Goal: Transaction & Acquisition: Book appointment/travel/reservation

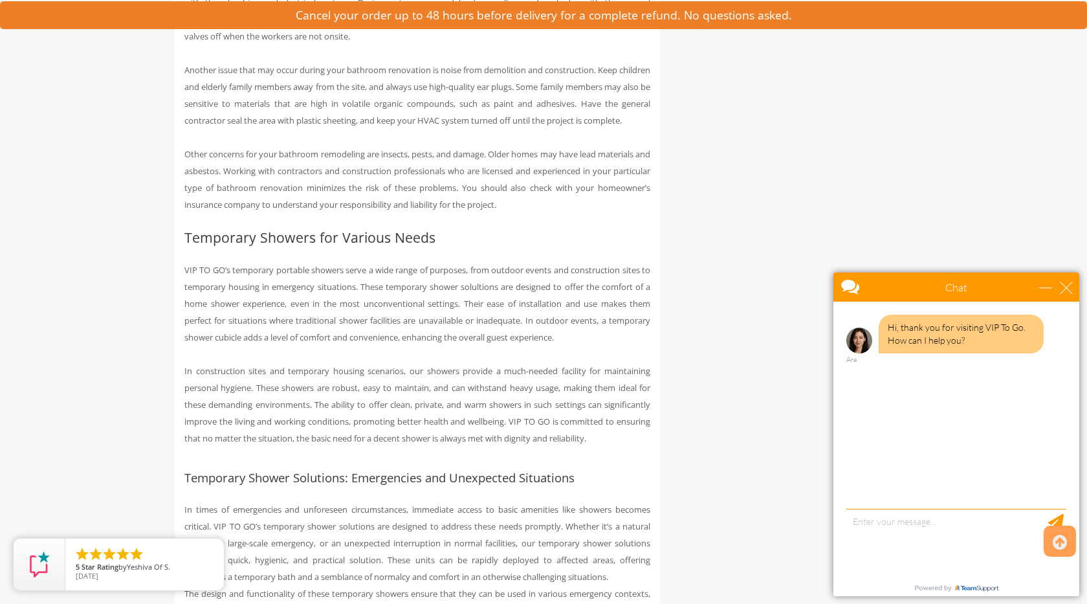
scroll to position [2078, 0]
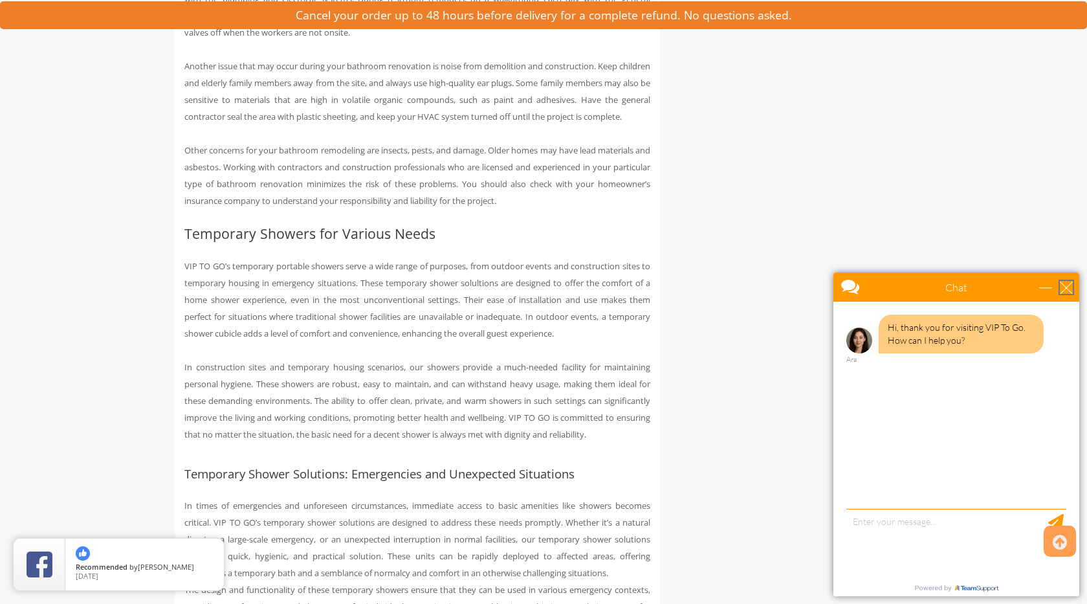
click at [1066, 286] on div "close" at bounding box center [1066, 287] width 13 height 13
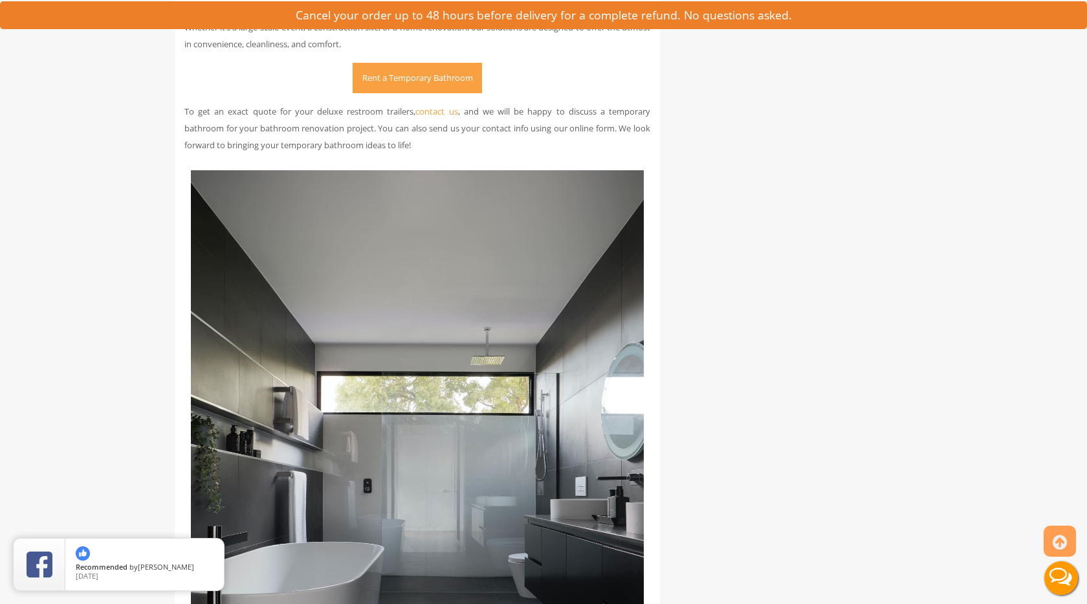
scroll to position [7567, 0]
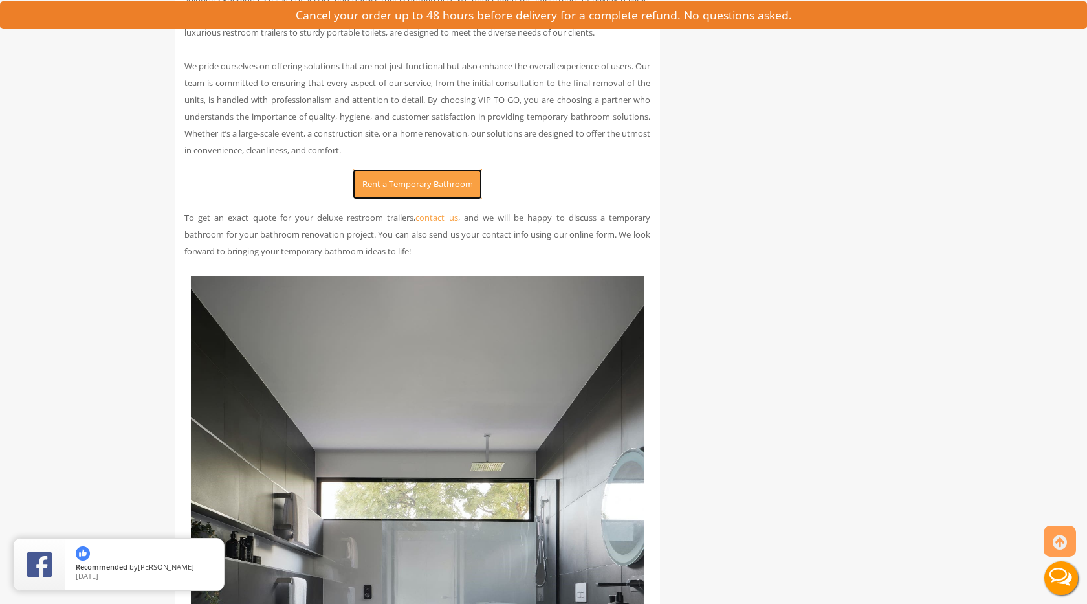
click at [419, 199] on link "Rent a Temporary Bathroom" at bounding box center [417, 184] width 129 height 30
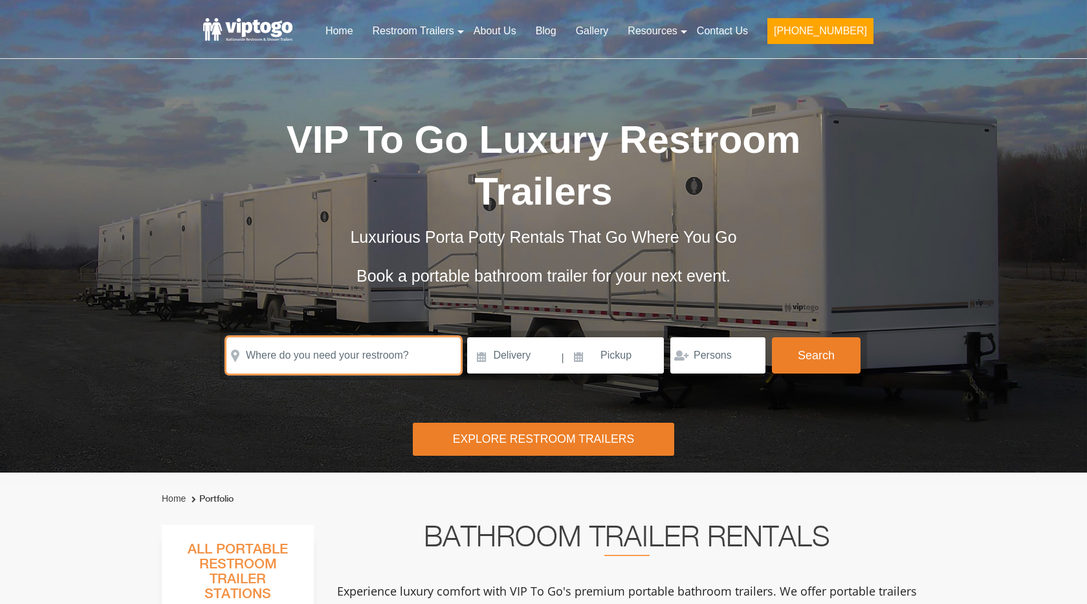
click at [330, 343] on input "text" at bounding box center [343, 355] width 234 height 36
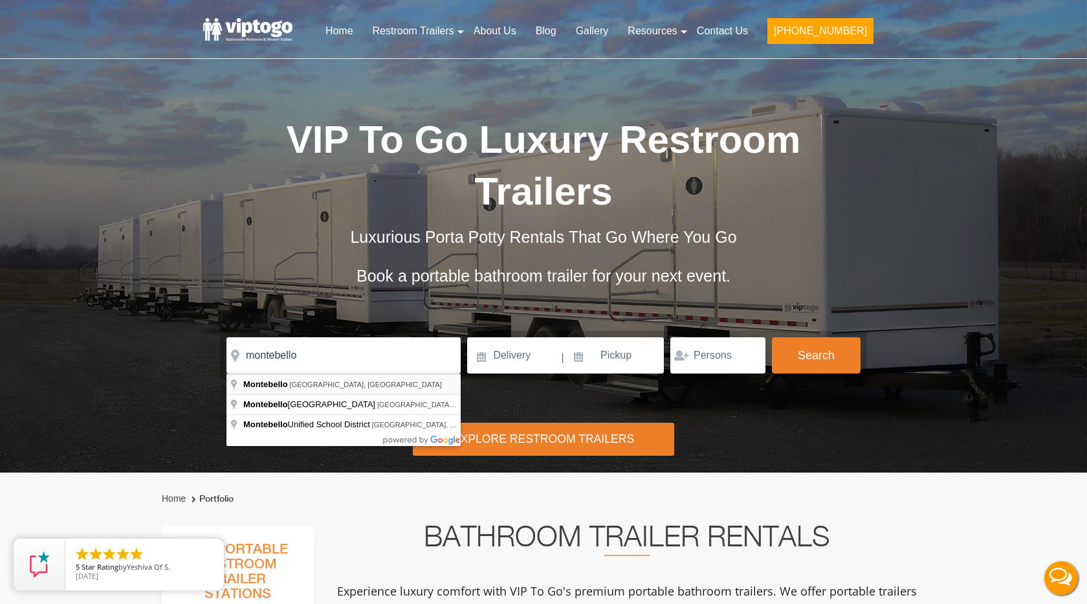
type input "Montebello, CA, USA"
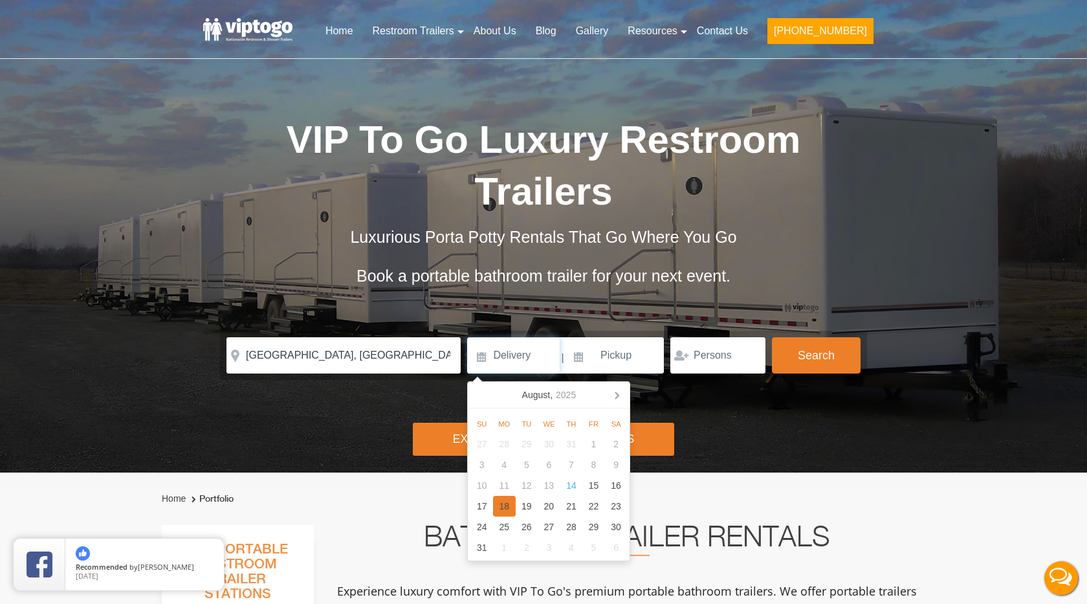
click at [501, 503] on div "18" at bounding box center [504, 506] width 23 height 21
type input "08/18/2025"
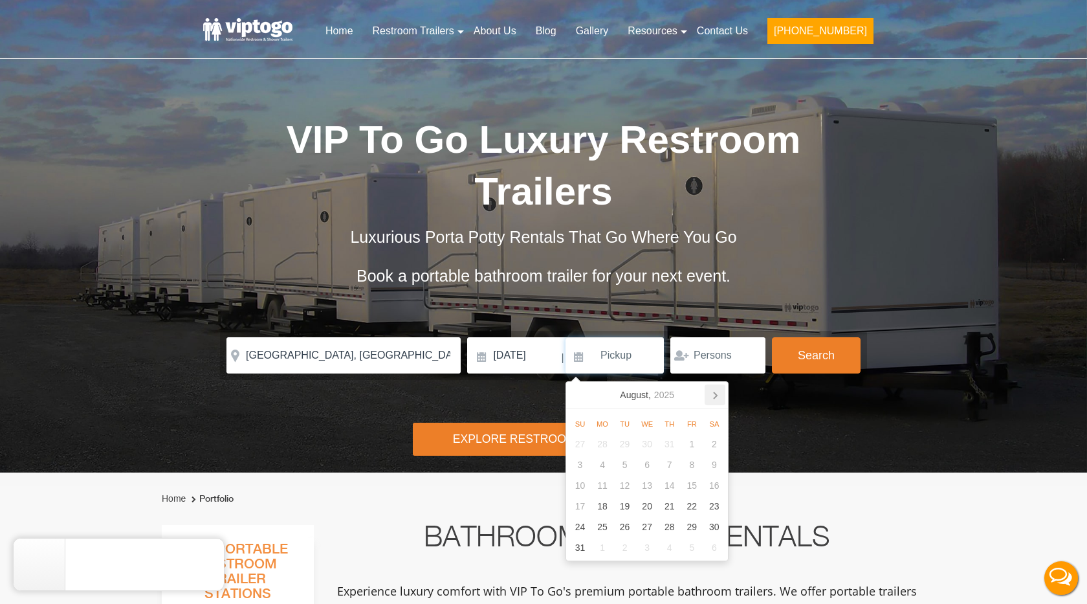
click at [712, 393] on icon at bounding box center [714, 394] width 21 height 21
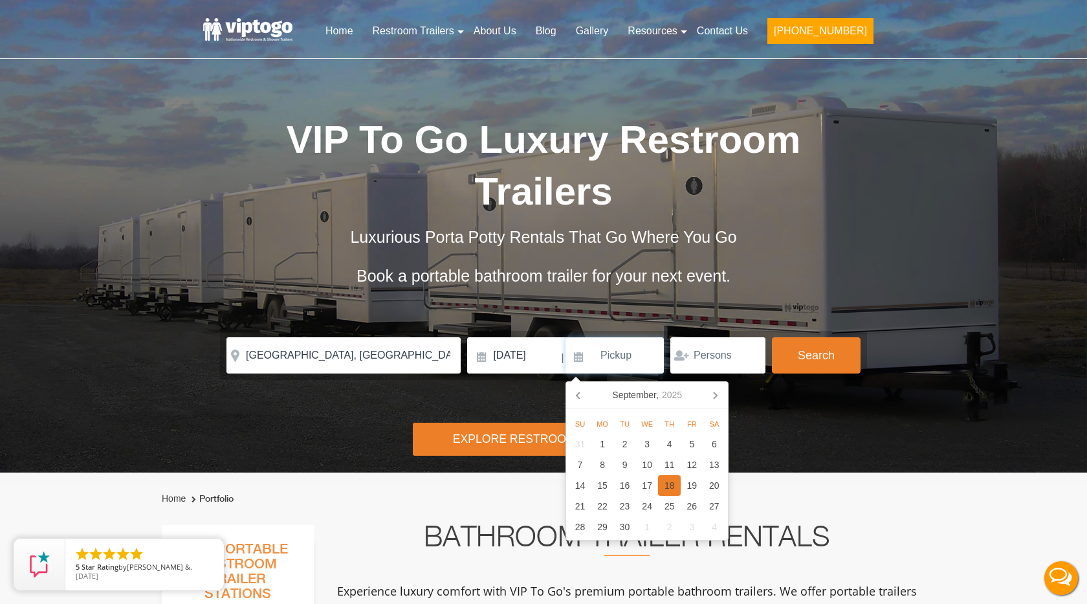
click at [673, 483] on div "18" at bounding box center [669, 485] width 23 height 21
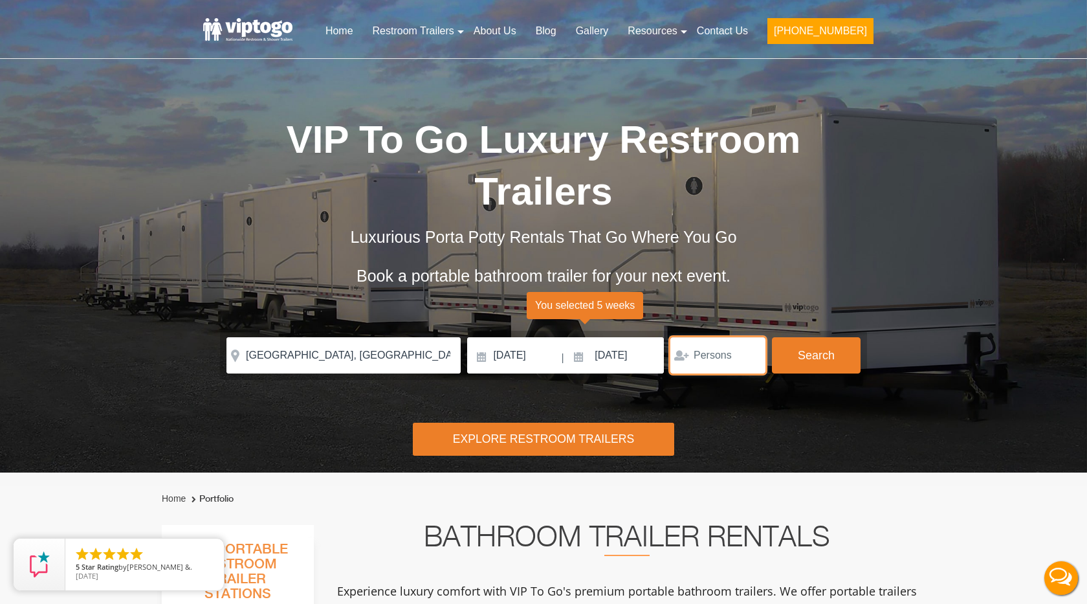
click at [731, 356] on input "number" at bounding box center [717, 355] width 95 height 36
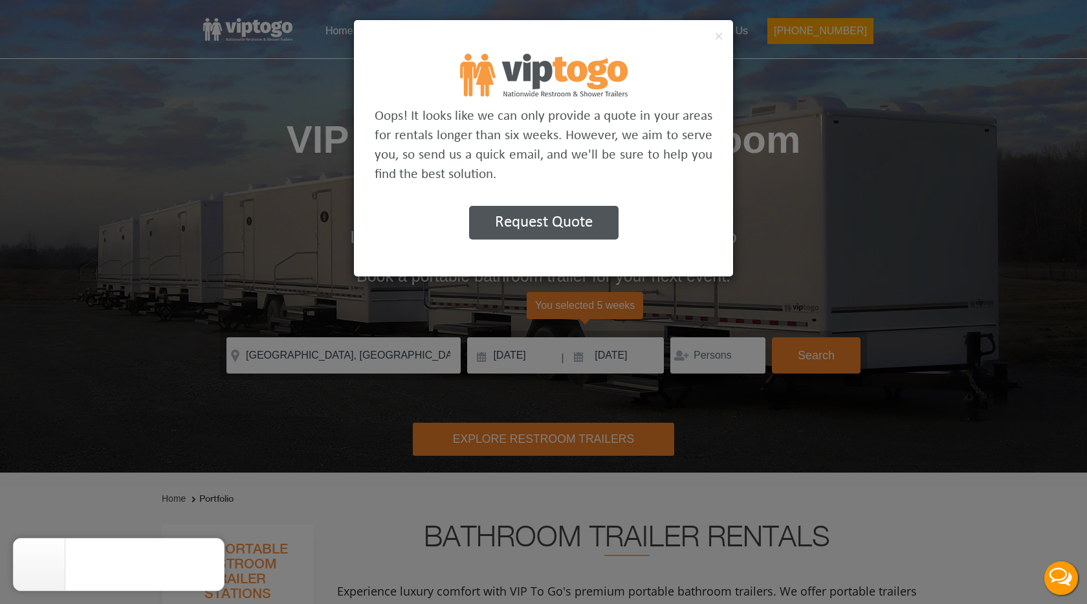
click at [652, 187] on div "× Oops! It looks like we can only provide a quote in your areas for rentals lon…" at bounding box center [543, 147] width 380 height 257
click at [721, 38] on button "×" at bounding box center [718, 36] width 9 height 16
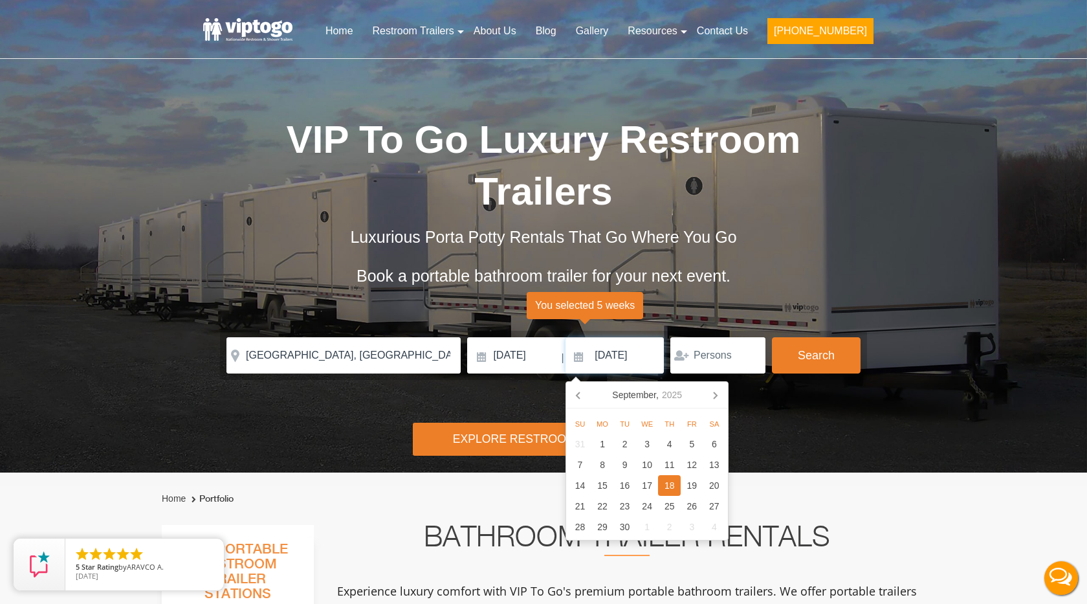
click at [611, 354] on input "09/18/2025" at bounding box center [614, 355] width 98 height 36
click at [578, 302] on span "You selected 5 weeks" at bounding box center [585, 305] width 116 height 27
click at [608, 356] on input "09/18/2025" at bounding box center [614, 355] width 98 height 36
click at [583, 393] on icon at bounding box center [579, 394] width 21 height 21
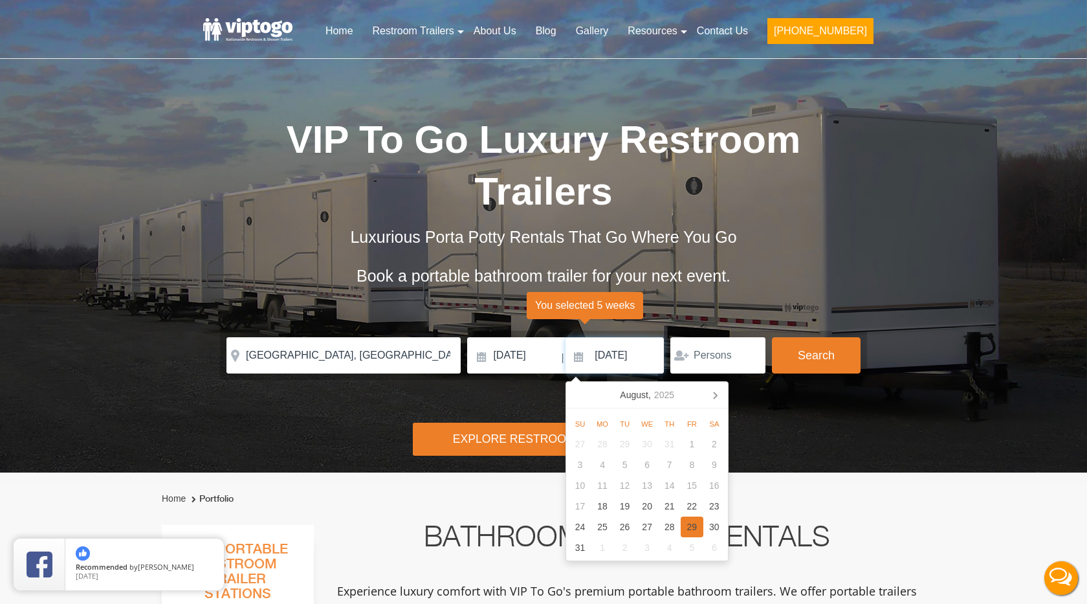
click at [689, 528] on div "29" at bounding box center [692, 526] width 23 height 21
type input "08/29/2025"
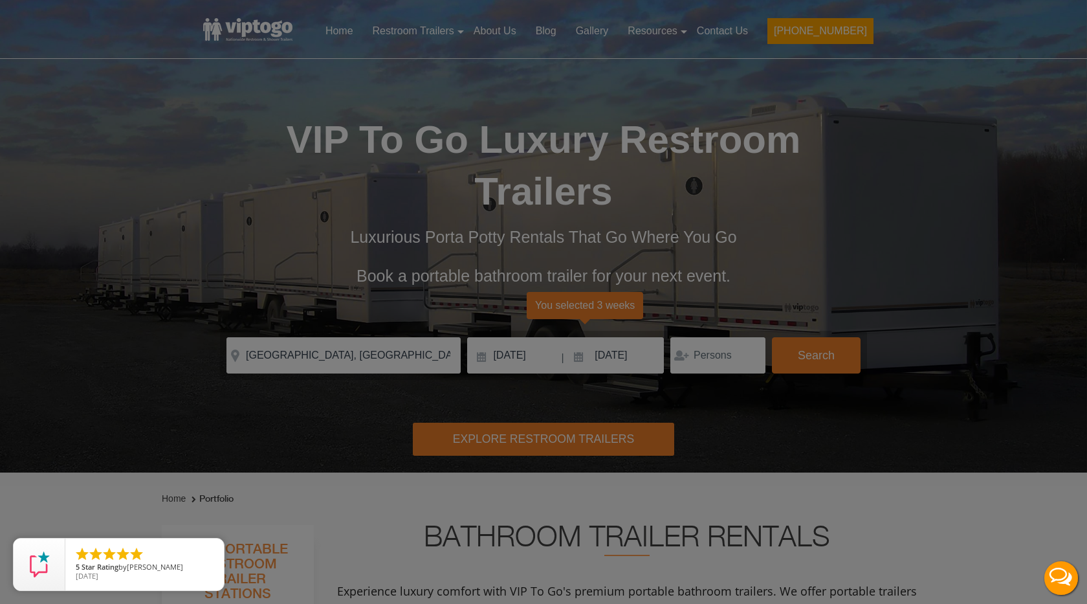
click at [0, 0] on div "× Oops! It looks like we can only provide a quote in your areas for rentals lon…" at bounding box center [0, 0] width 0 height 0
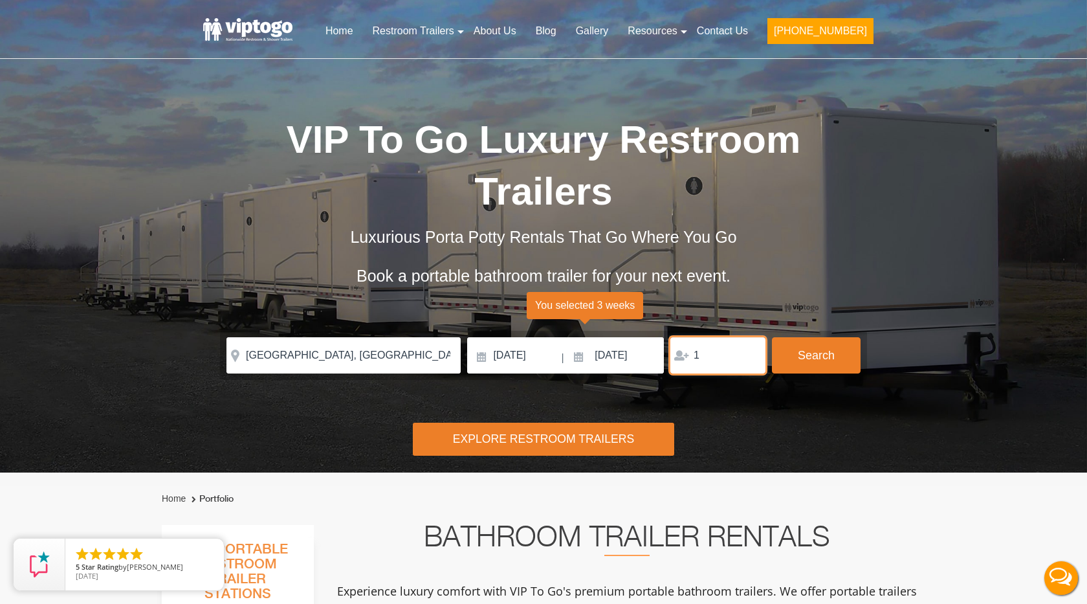
click at [752, 353] on input "1" at bounding box center [717, 355] width 95 height 36
click at [752, 353] on input "2" at bounding box center [717, 355] width 95 height 36
click at [752, 353] on input "3" at bounding box center [717, 355] width 95 height 36
click at [752, 353] on input "4" at bounding box center [717, 355] width 95 height 36
click at [752, 353] on input "5" at bounding box center [717, 355] width 95 height 36
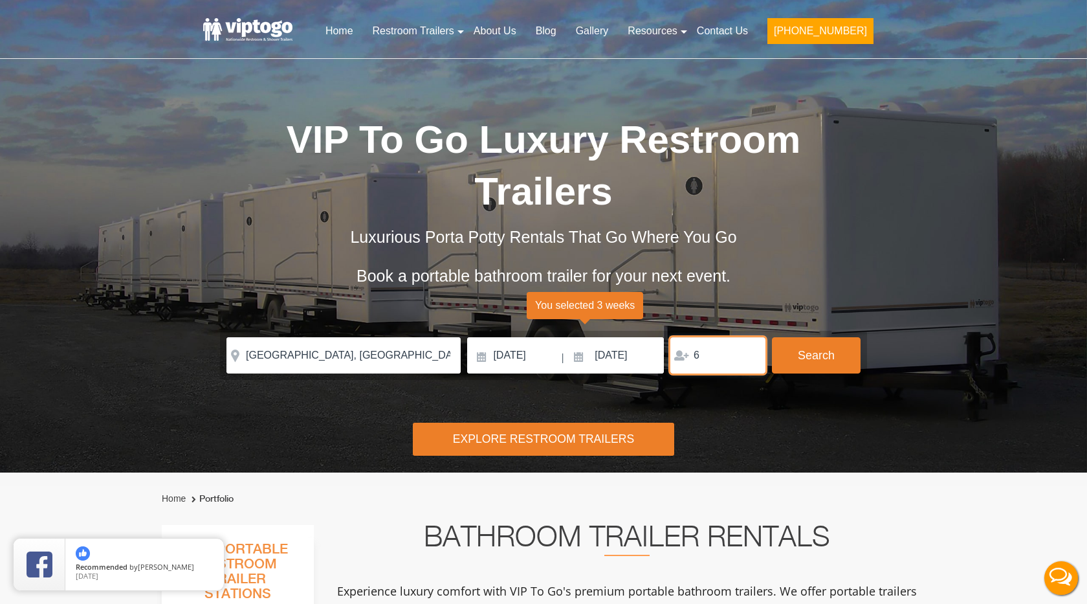
click at [752, 353] on input "6" at bounding box center [717, 355] width 95 height 36
type input "7"
click at [752, 353] on input "7" at bounding box center [717, 355] width 95 height 36
click at [818, 351] on button "Search" at bounding box center [816, 354] width 89 height 35
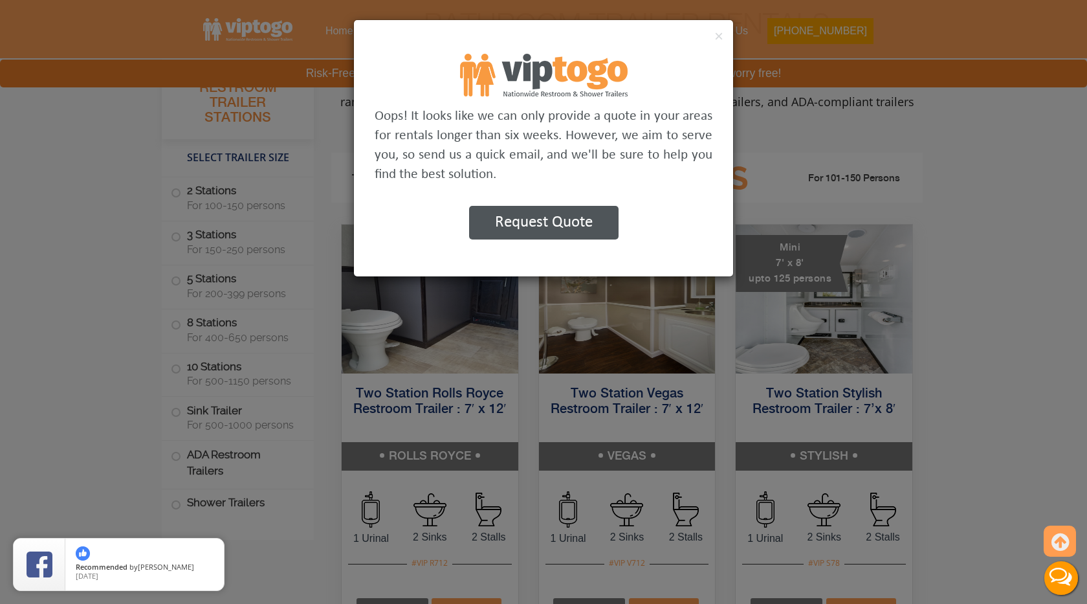
scroll to position [524, 0]
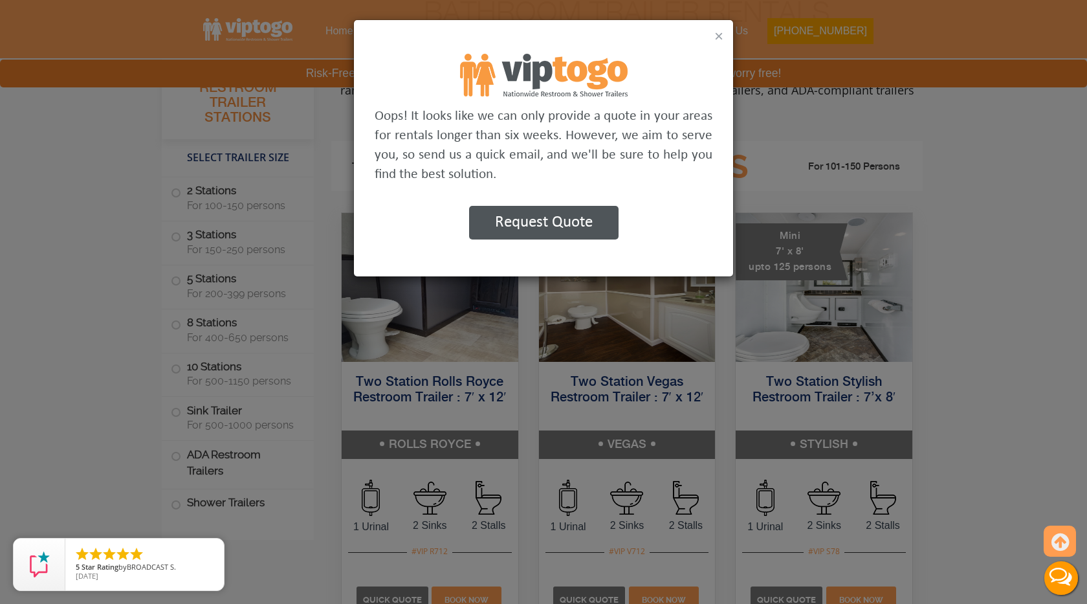
click at [717, 36] on button "×" at bounding box center [718, 36] width 9 height 16
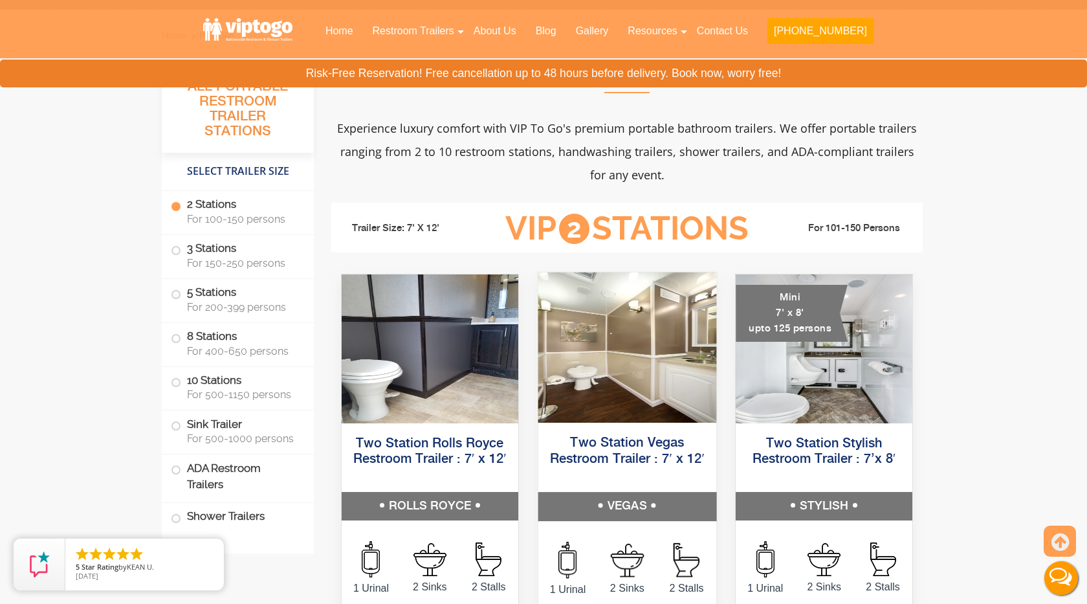
scroll to position [546, 0]
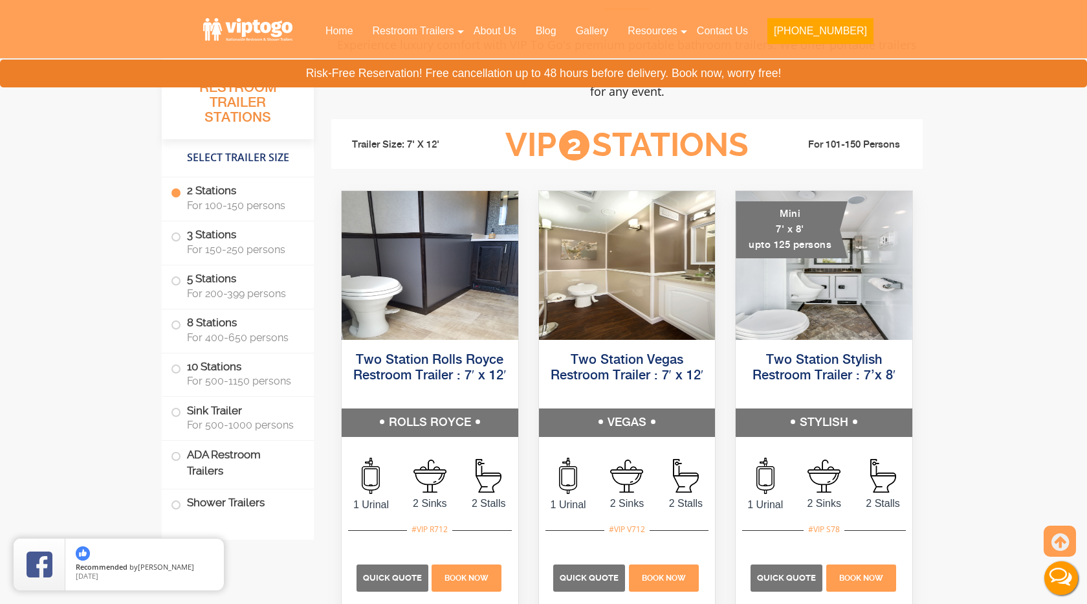
click at [229, 195] on label "2 Stations For 100-150 persons" at bounding box center [238, 197] width 134 height 40
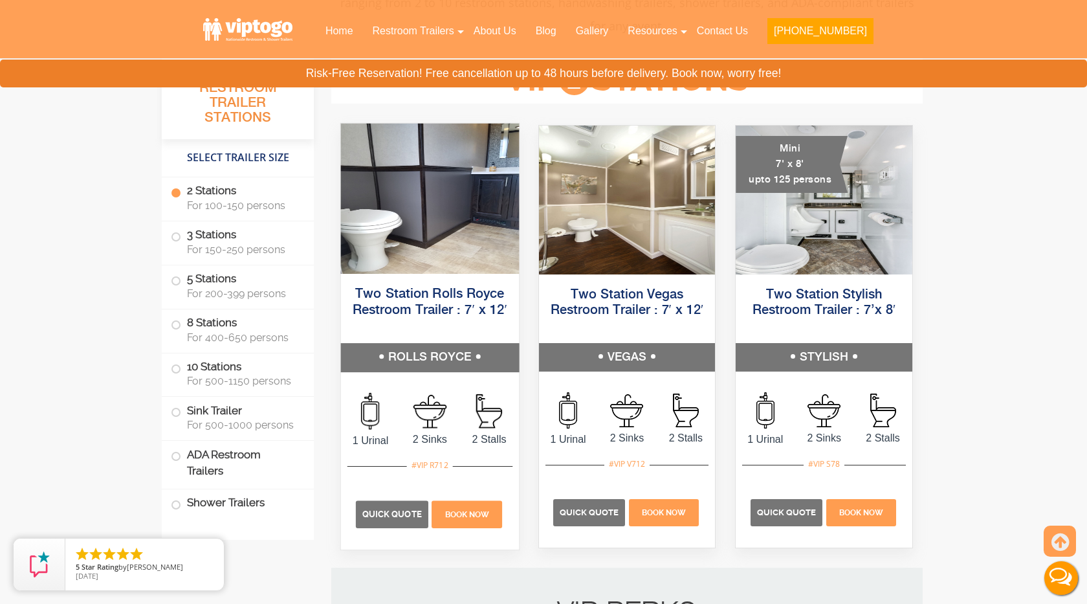
scroll to position [613, 0]
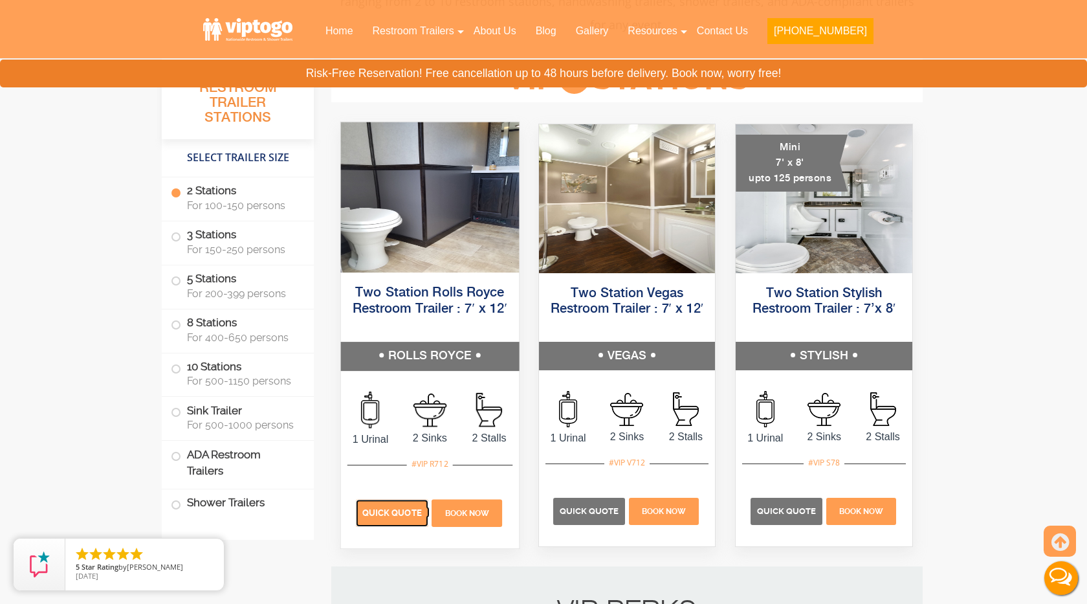
click at [413, 512] on span "Quick Quote" at bounding box center [392, 513] width 60 height 10
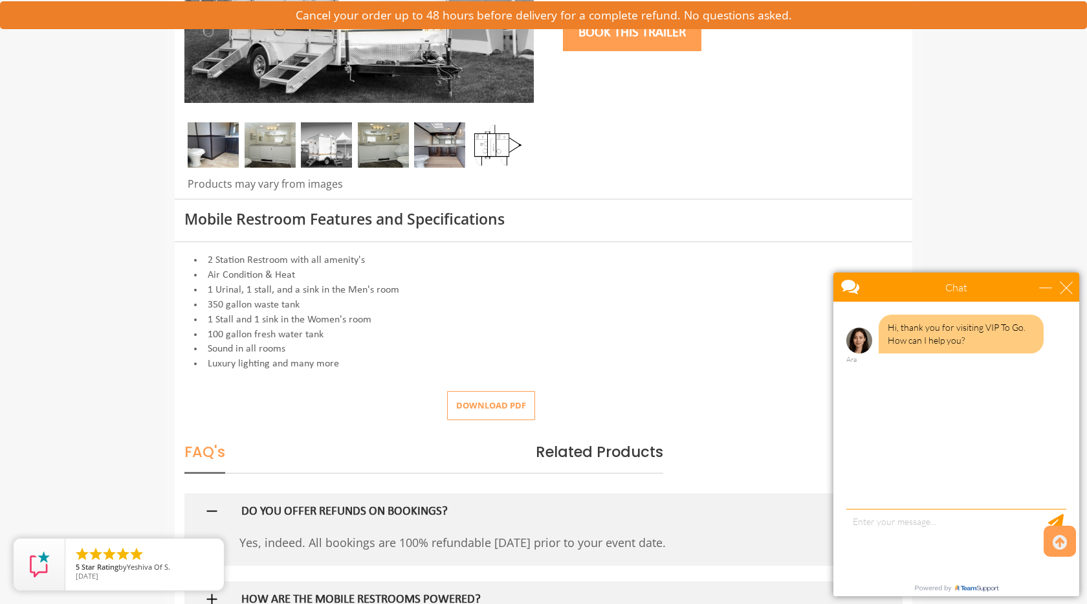
scroll to position [344, 0]
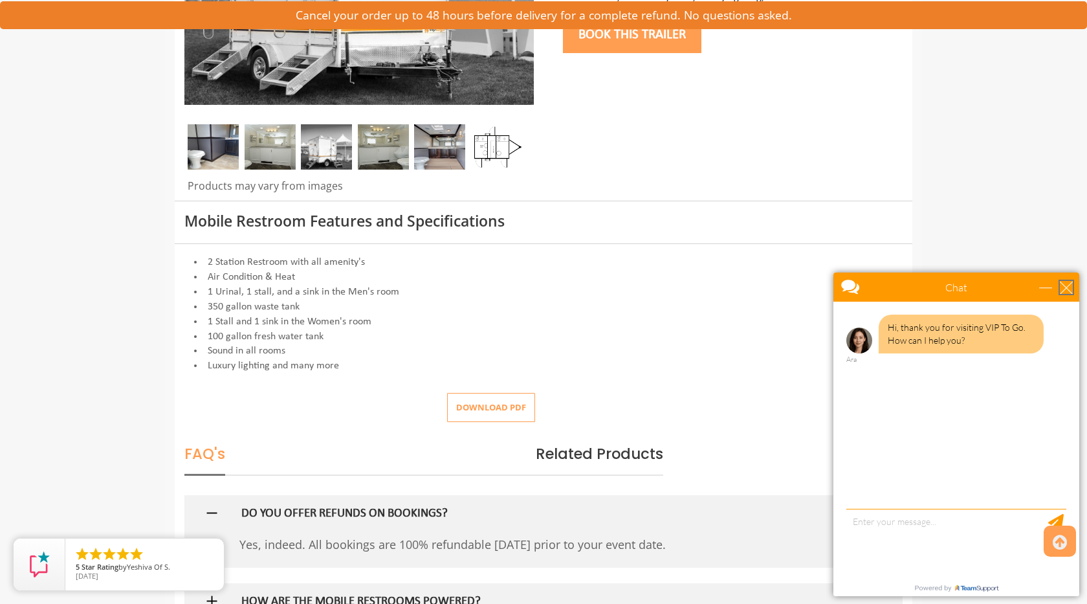
click at [1069, 292] on div "close" at bounding box center [1066, 287] width 13 height 13
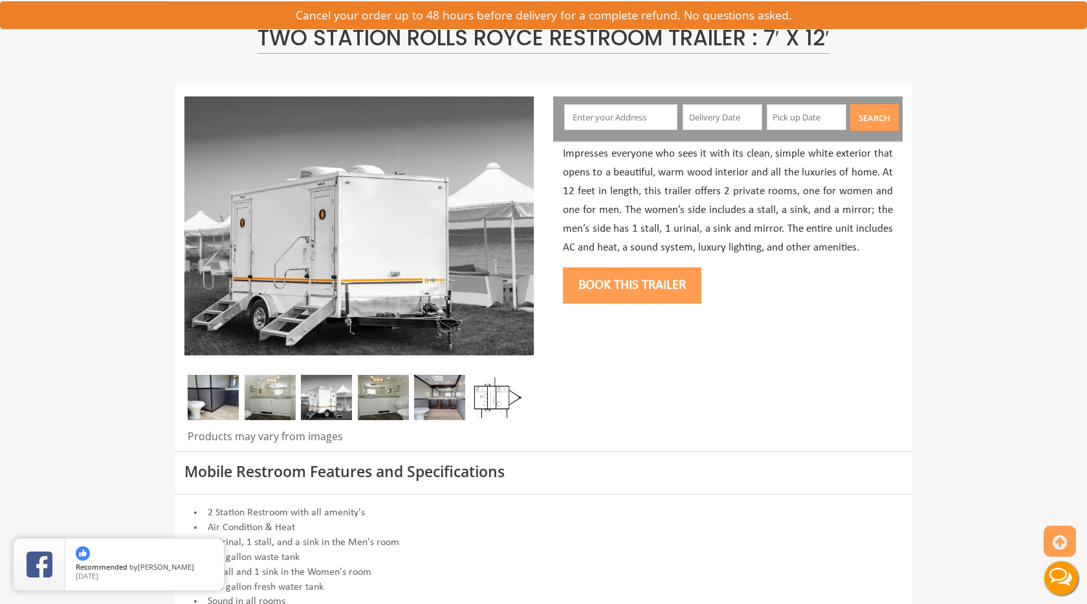
scroll to position [0, 0]
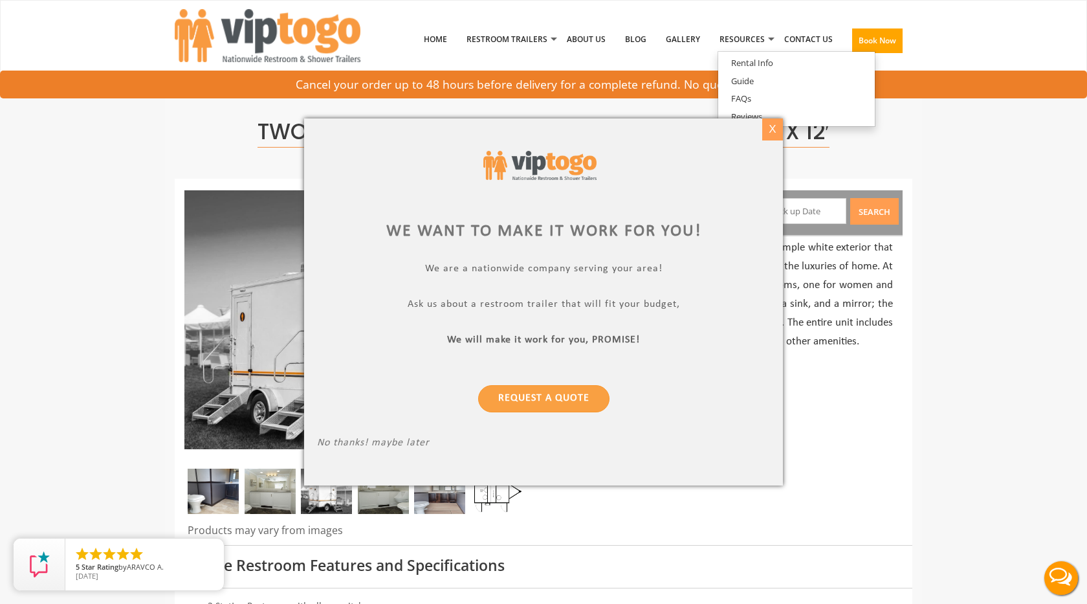
click at [778, 131] on div "X" at bounding box center [772, 129] width 20 height 22
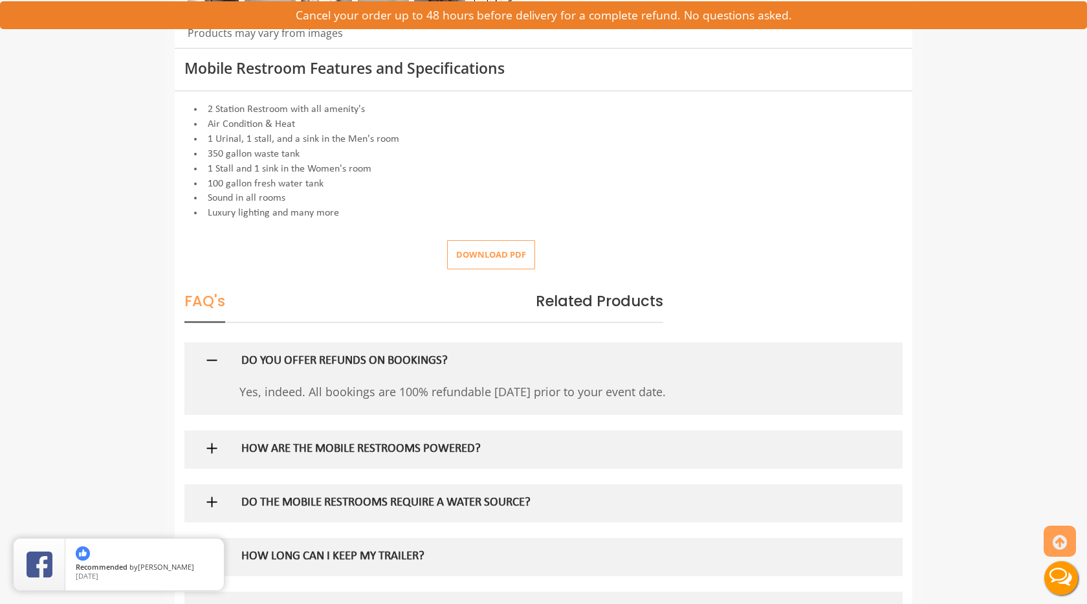
scroll to position [499, 0]
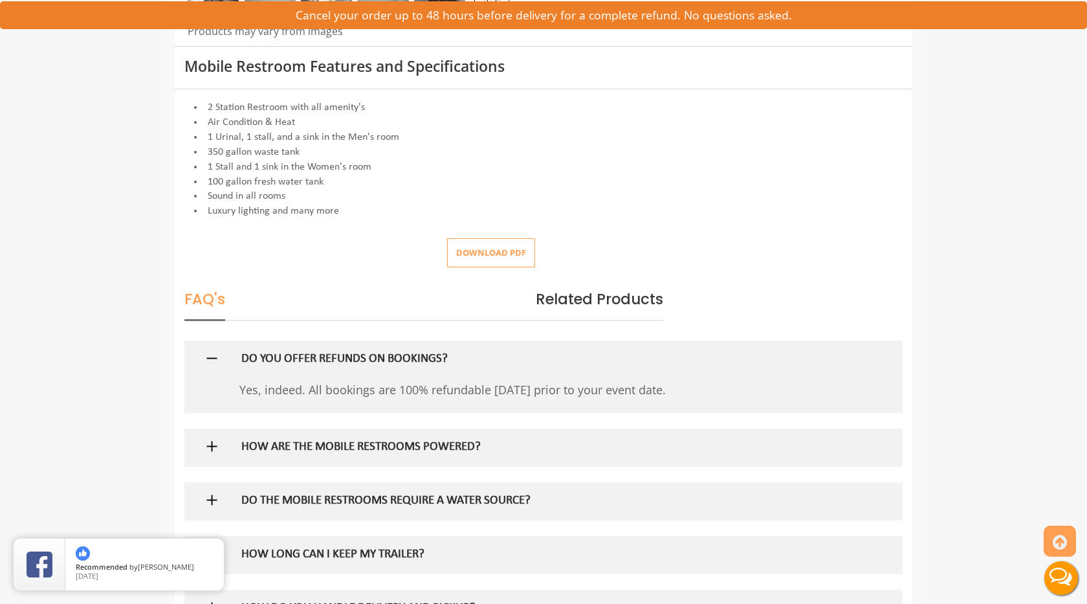
click at [210, 357] on img at bounding box center [212, 358] width 16 height 16
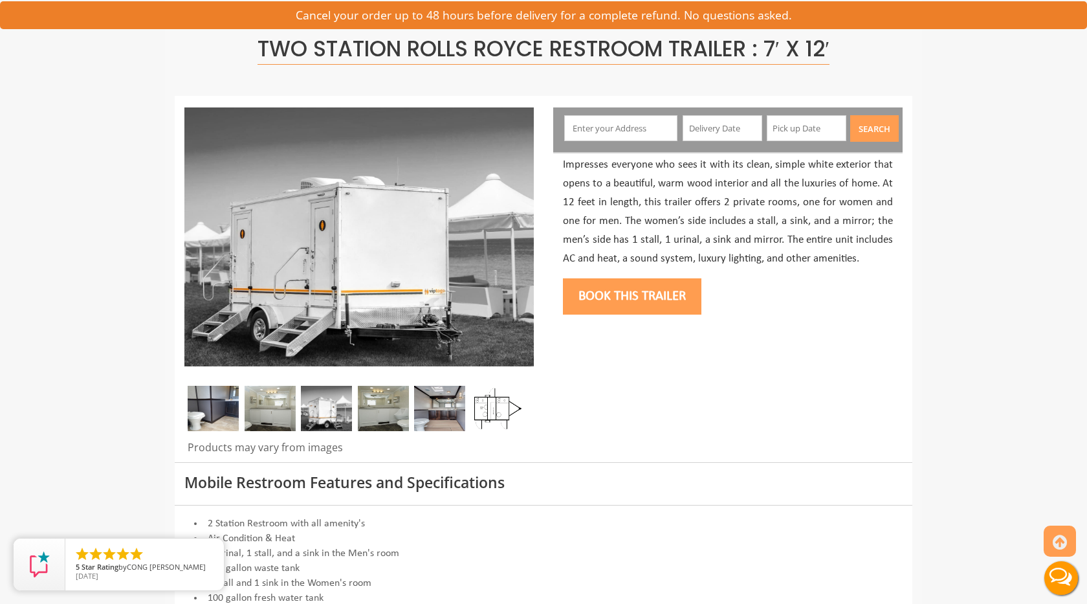
scroll to position [0, 0]
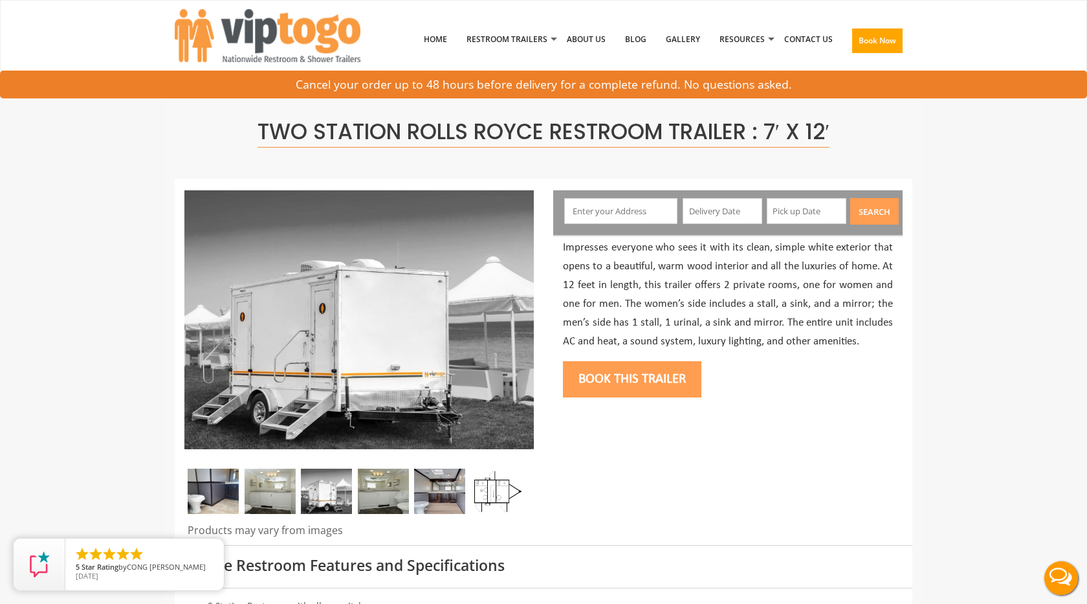
click at [624, 369] on button "Book this trailer" at bounding box center [632, 379] width 138 height 36
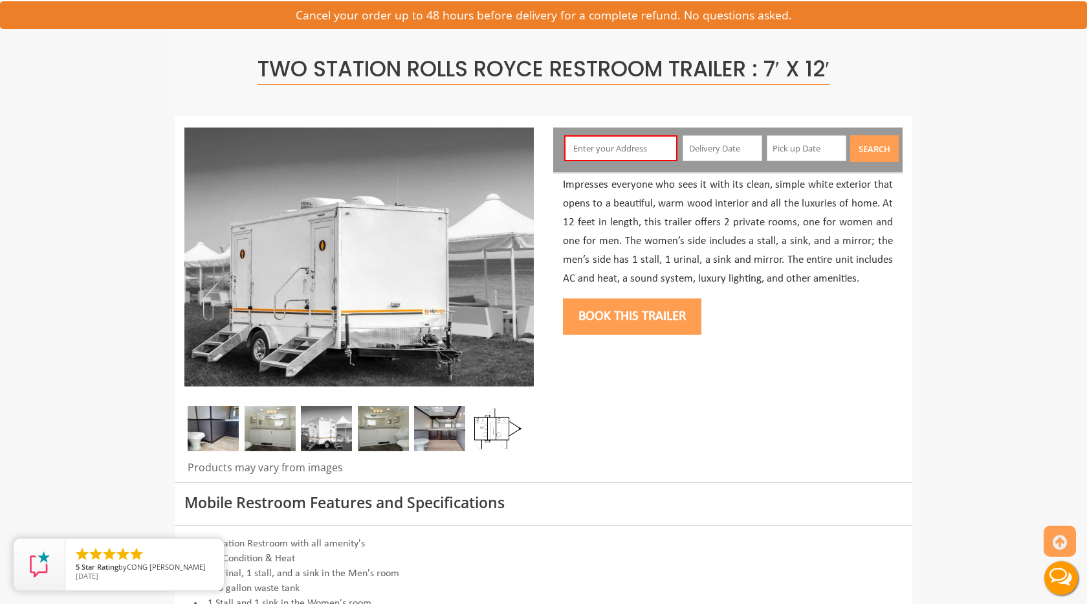
scroll to position [69, 0]
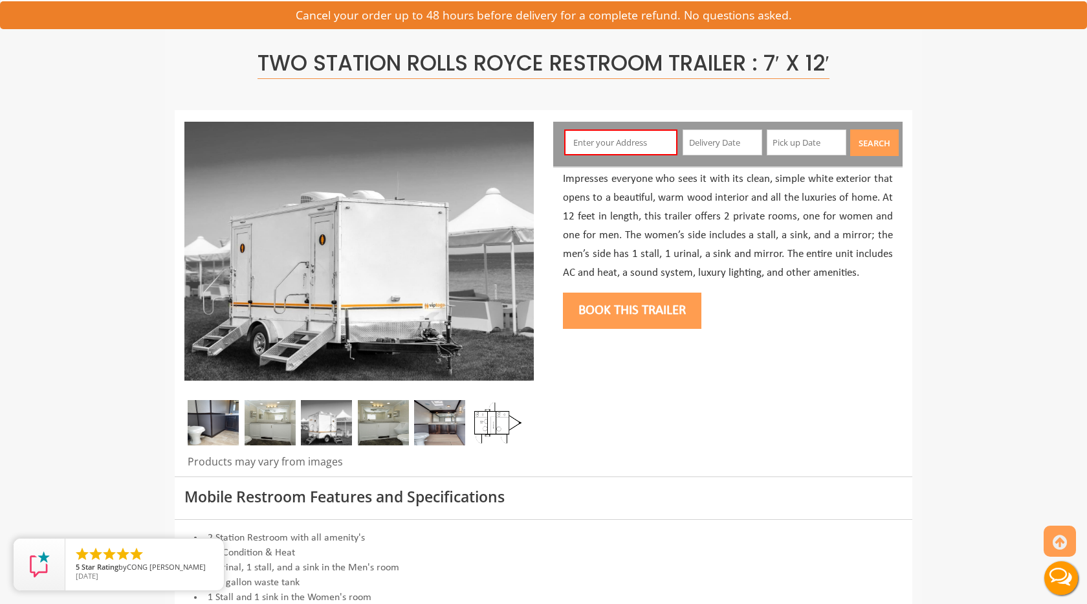
click at [637, 147] on input "text" at bounding box center [621, 142] width 114 height 26
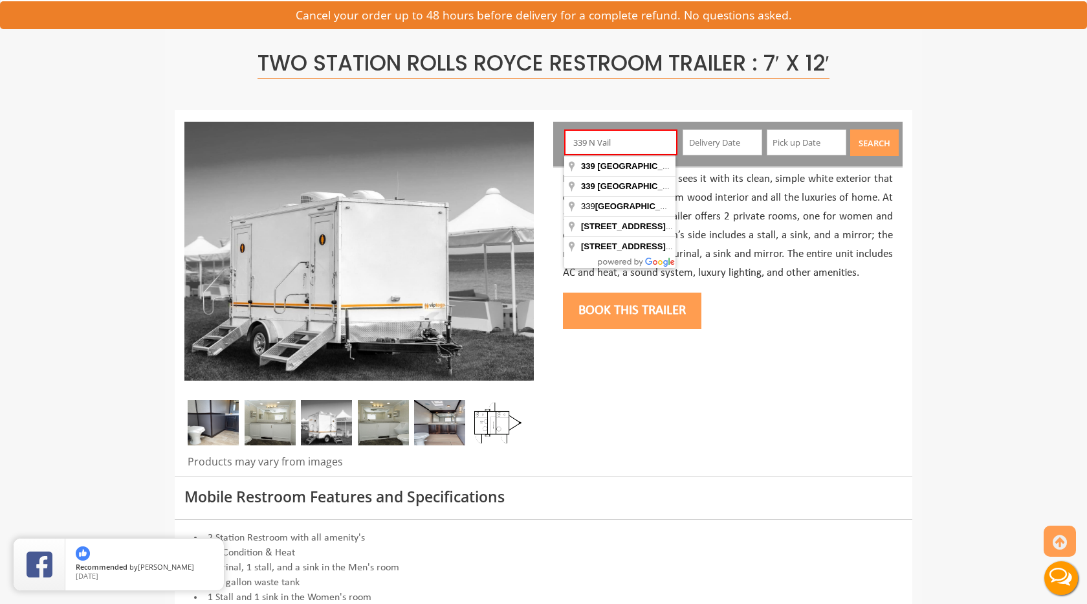
type input "339 North Vail Avenue, Montebello, CA, USA"
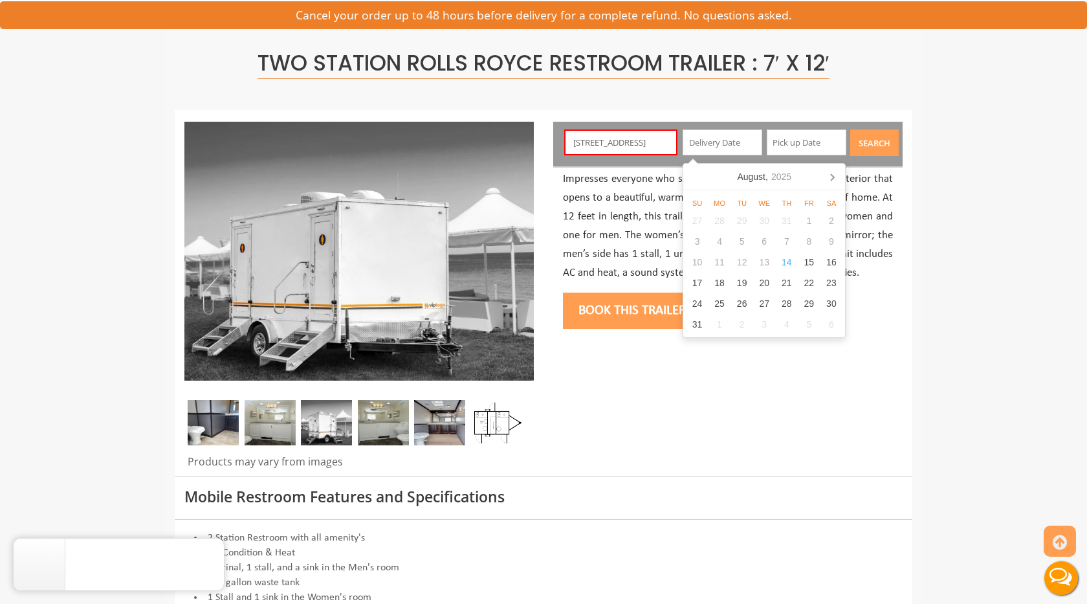
click at [711, 147] on input "text" at bounding box center [722, 142] width 80 height 26
